Goal: Navigation & Orientation: Find specific page/section

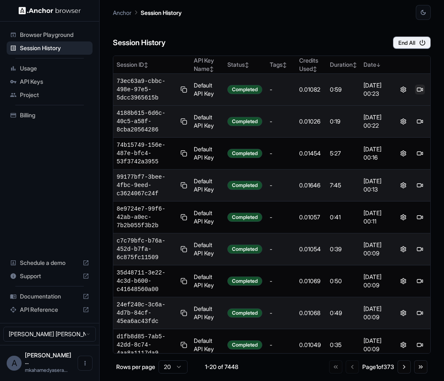
click at [419, 90] on button at bounding box center [420, 90] width 10 height 10
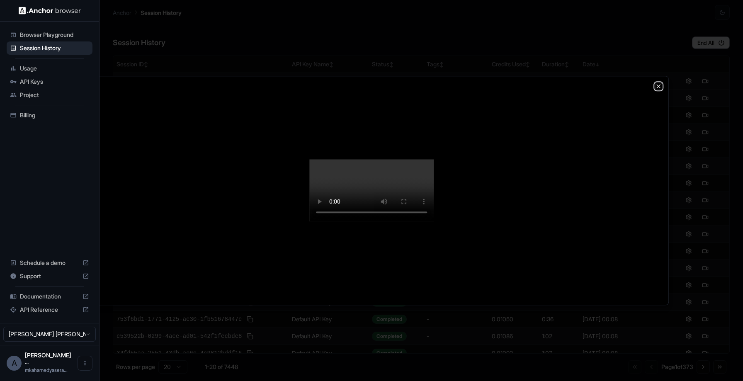
click at [443, 86] on icon "button" at bounding box center [658, 86] width 7 height 7
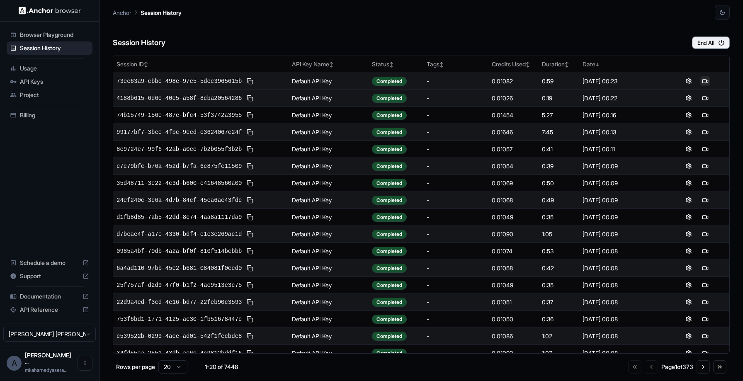
click at [443, 82] on button at bounding box center [706, 81] width 10 height 10
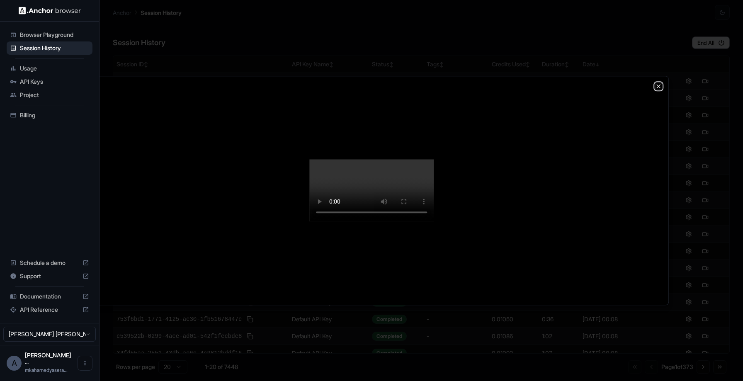
click at [443, 87] on icon "button" at bounding box center [658, 86] width 7 height 7
